Goal: Navigation & Orientation: Find specific page/section

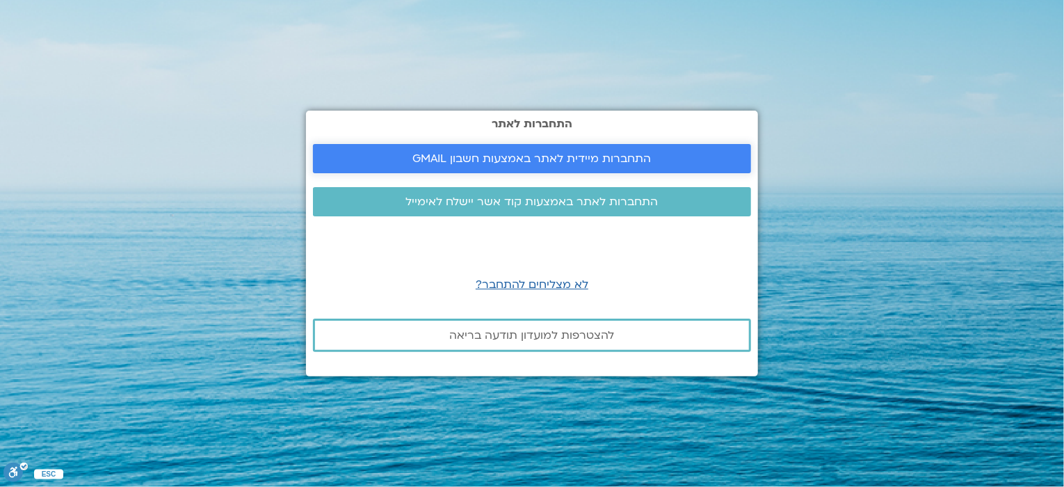
click at [477, 155] on span "התחברות מיידית לאתר באמצעות חשבון GMAIL" at bounding box center [532, 158] width 239 height 13
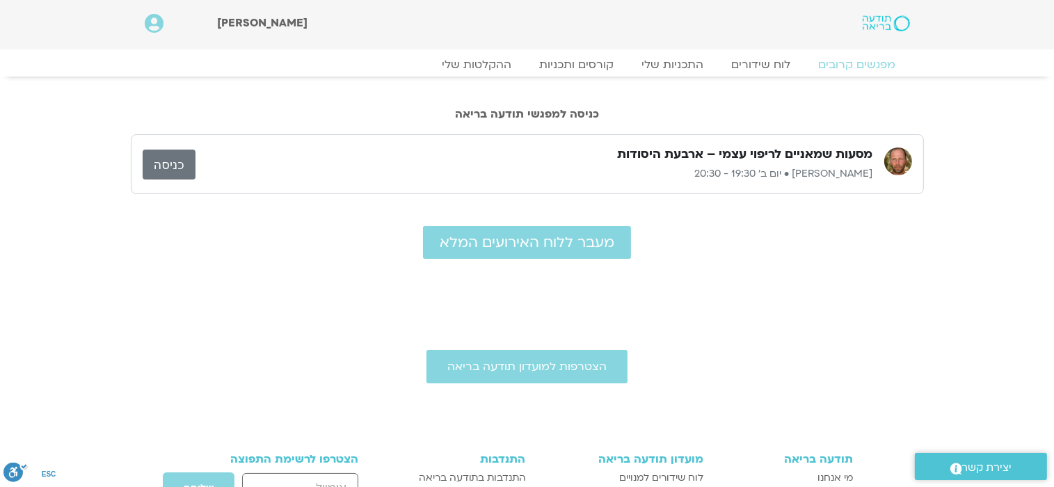
click at [163, 159] on link "כניסה" at bounding box center [169, 165] width 53 height 30
